Goal: Book appointment/travel/reservation

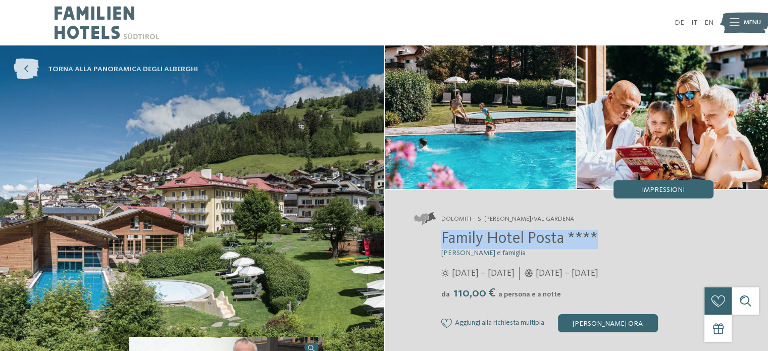
click at [72, 66] on span "torna alla panoramica degli alberghi" at bounding box center [123, 69] width 150 height 10
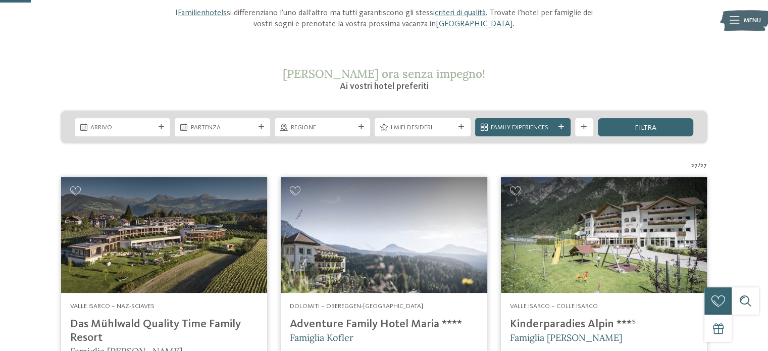
scroll to position [121, 0]
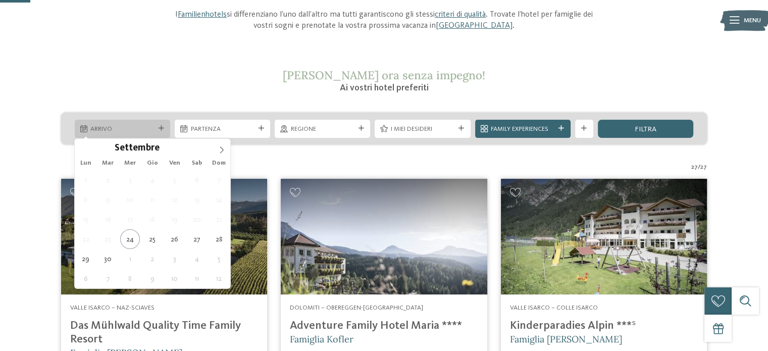
click at [154, 127] on div "Arrivo" at bounding box center [122, 129] width 68 height 10
click at [224, 148] on icon at bounding box center [221, 149] width 7 height 7
type input "****"
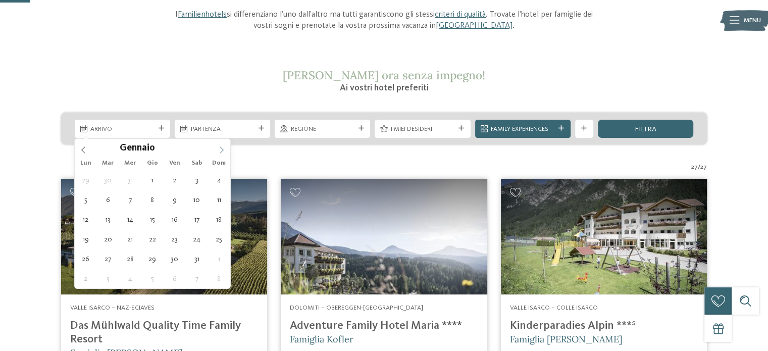
click at [224, 148] on icon at bounding box center [221, 149] width 7 height 7
type div "14.02.2026"
type input "****"
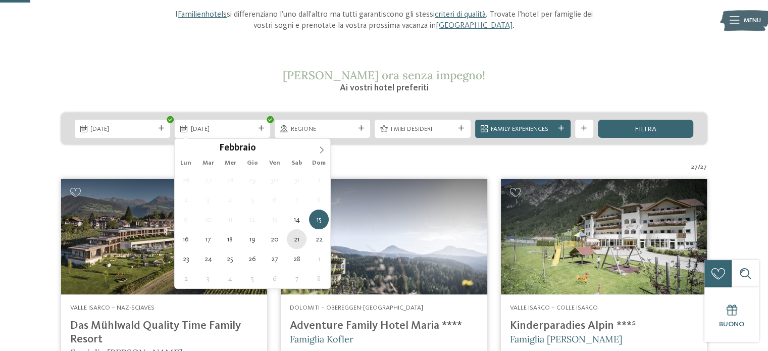
type div "21.02.2026"
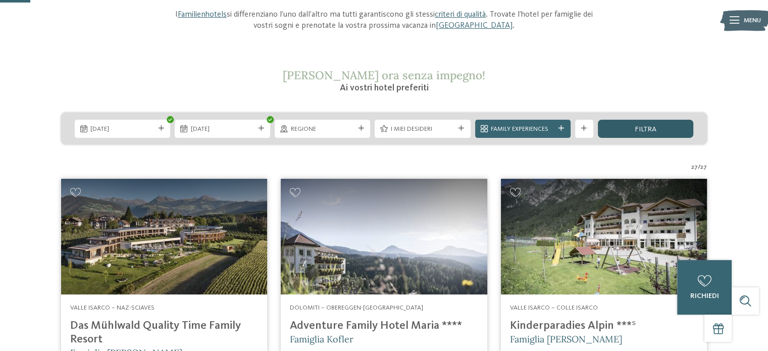
click at [655, 123] on div "filtra" at bounding box center [645, 129] width 95 height 18
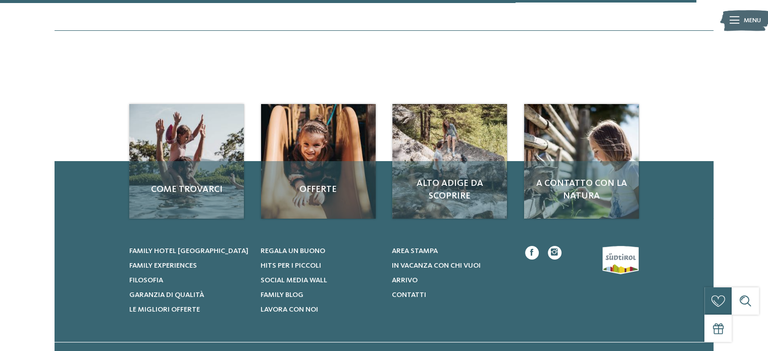
scroll to position [1814, 0]
